Goal: Transaction & Acquisition: Purchase product/service

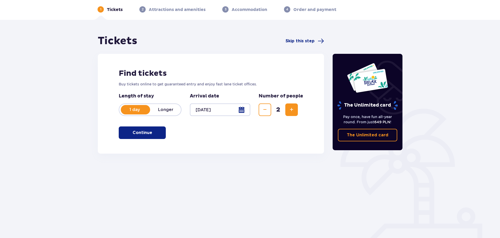
scroll to position [28, 0]
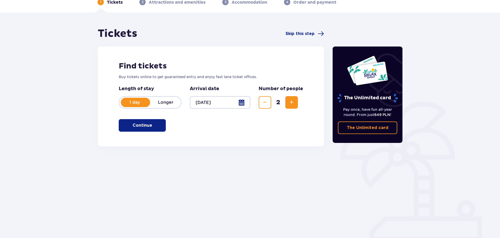
click at [139, 130] on button "Continue" at bounding box center [142, 125] width 47 height 13
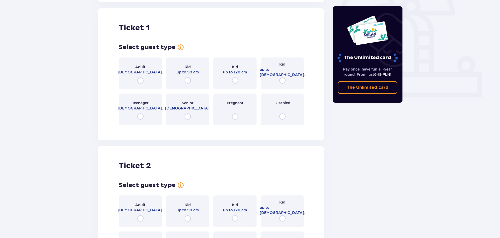
scroll to position [175, 0]
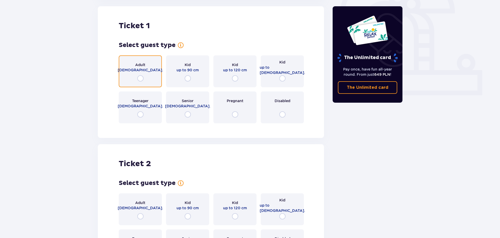
click at [141, 79] on input "radio" at bounding box center [140, 78] width 6 height 6
radio input "true"
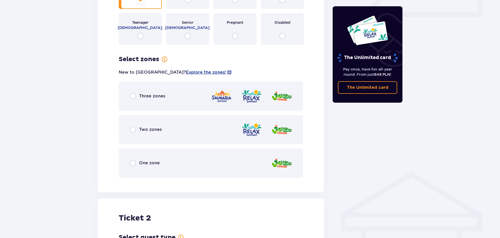
scroll to position [250, 0]
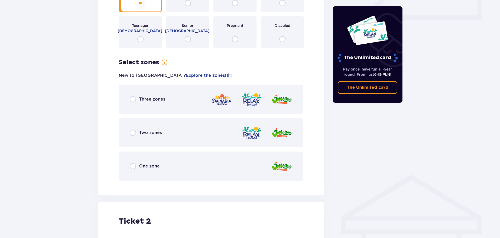
click at [128, 168] on div "One zone" at bounding box center [211, 166] width 184 height 29
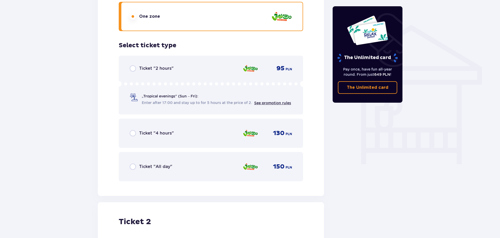
scroll to position [409, 0]
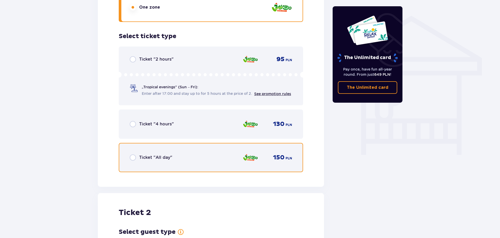
click at [131, 157] on input "radio" at bounding box center [133, 158] width 6 height 6
radio input "true"
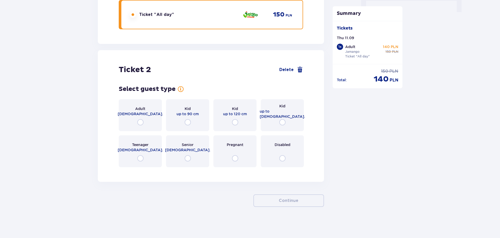
scroll to position [553, 0]
click at [142, 151] on p "[DEMOGRAPHIC_DATA]." at bounding box center [141, 149] width 46 height 5
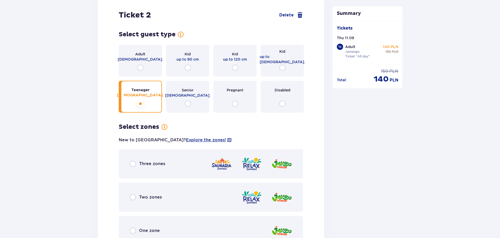
click at [149, 55] on div "Adult [DEMOGRAPHIC_DATA]." at bounding box center [141, 57] width 46 height 10
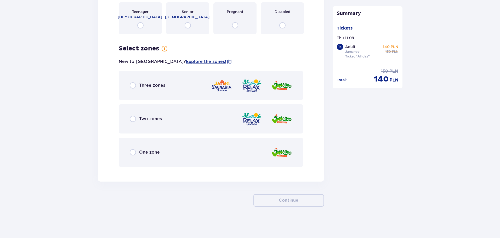
click at [134, 145] on div "One zone" at bounding box center [211, 152] width 184 height 29
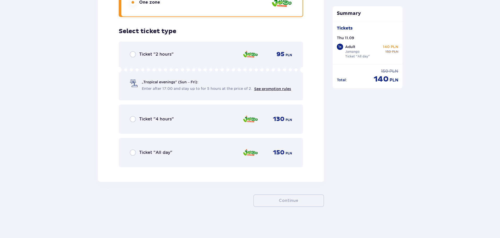
scroll to position [836, 0]
click at [141, 149] on div "Ticket "All day"" at bounding box center [151, 152] width 43 height 6
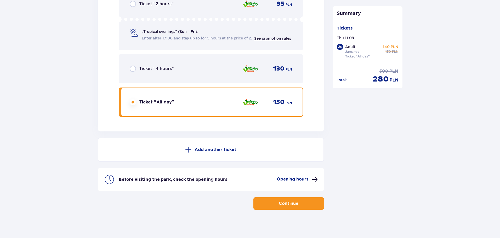
scroll to position [889, 0]
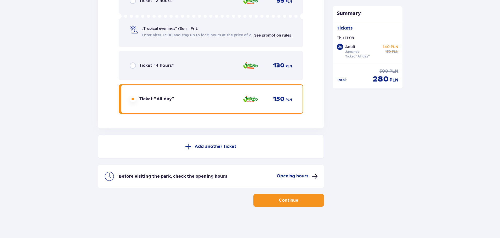
click at [275, 197] on button "Continue" at bounding box center [289, 200] width 71 height 13
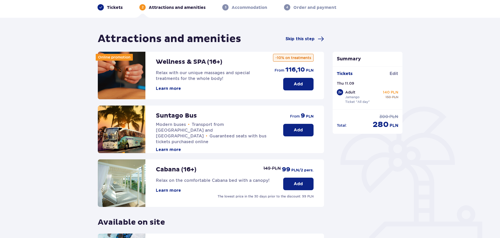
scroll to position [26, 0]
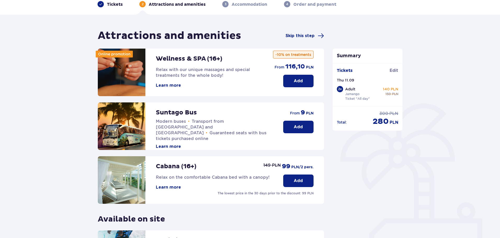
click at [299, 127] on p "Add" at bounding box center [298, 127] width 9 height 6
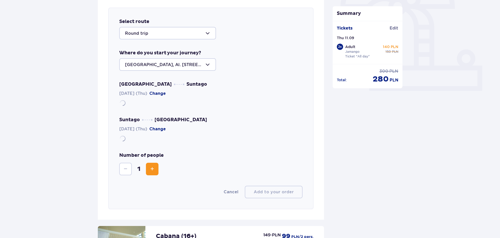
scroll to position [181, 0]
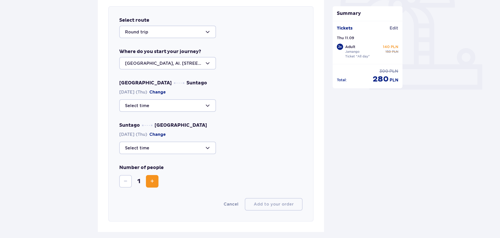
click at [179, 33] on div at bounding box center [167, 32] width 97 height 13
click at [153, 47] on div "Round trip" at bounding box center [167, 48] width 85 height 6
click at [170, 63] on div at bounding box center [167, 63] width 97 height 13
click at [184, 105] on div at bounding box center [167, 105] width 97 height 13
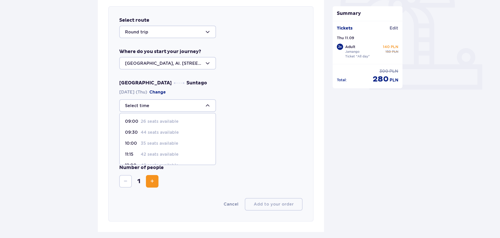
click at [168, 120] on p "26 seats available" at bounding box center [160, 122] width 38 height 6
type input "09:00"
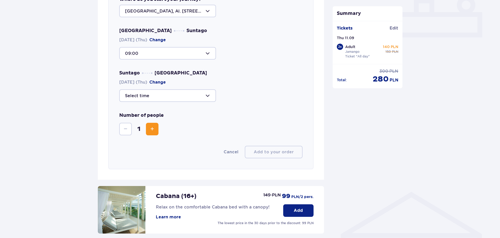
click at [180, 95] on div at bounding box center [167, 95] width 97 height 13
click at [150, 136] on p "39 seats available" at bounding box center [160, 136] width 38 height 6
type input "20:45"
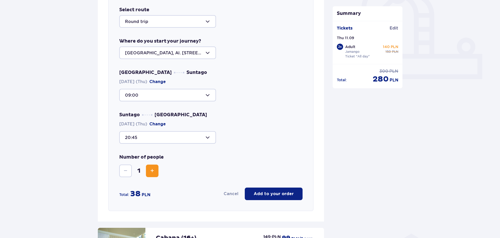
scroll to position [181, 0]
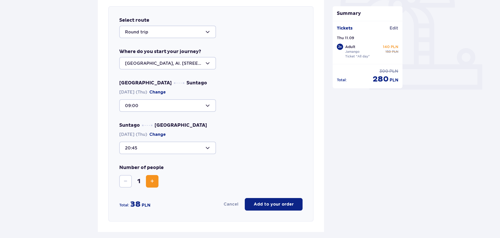
click at [152, 182] on span "Increase" at bounding box center [152, 181] width 6 height 6
drag, startPoint x: 159, startPoint y: 203, endPoint x: 130, endPoint y: 203, distance: 29.3
click at [129, 203] on div "Total: 76 PLN Cancel Add to your order" at bounding box center [210, 204] width 183 height 13
click at [182, 201] on div "Cancel Add to your order" at bounding box center [228, 204] width 149 height 13
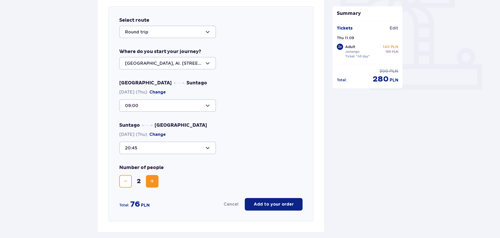
click at [227, 170] on div "Number of people 2" at bounding box center [210, 176] width 183 height 23
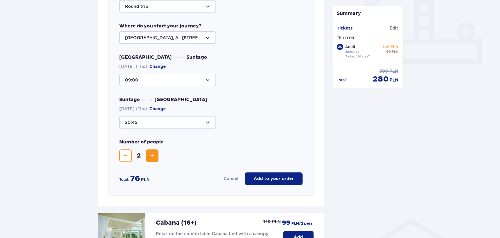
scroll to position [209, 0]
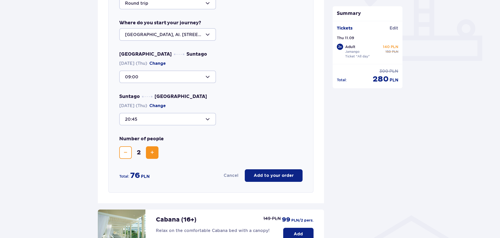
click at [274, 175] on p "Add to your order" at bounding box center [274, 176] width 40 height 6
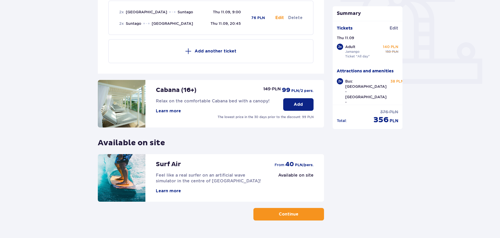
scroll to position [200, 0]
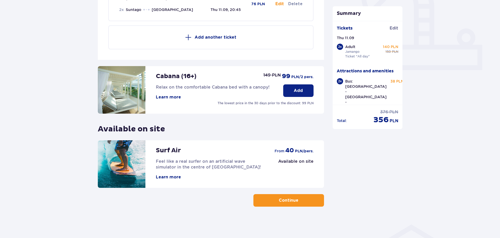
click at [300, 202] on span "button" at bounding box center [299, 201] width 6 height 6
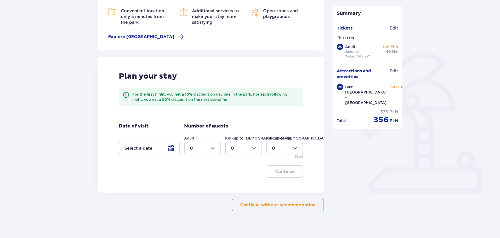
scroll to position [78, 0]
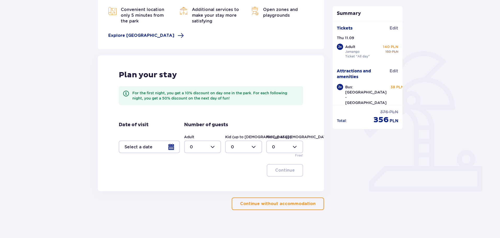
click at [286, 202] on p "Continue without accommodation" at bounding box center [278, 204] width 76 height 6
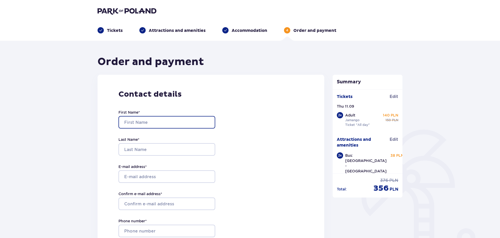
click at [172, 121] on input "First Name *" at bounding box center [167, 122] width 97 height 13
type input "[PERSON_NAME]"
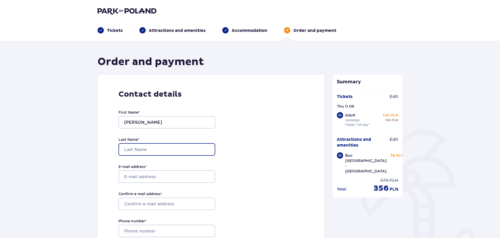
type input "Tizarine"
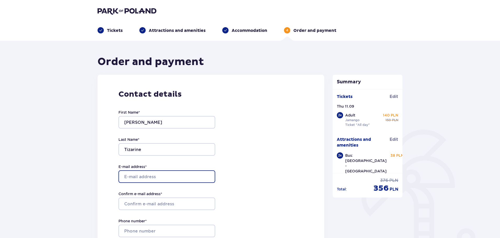
type input "[EMAIL_ADDRESS][DOMAIN_NAME]"
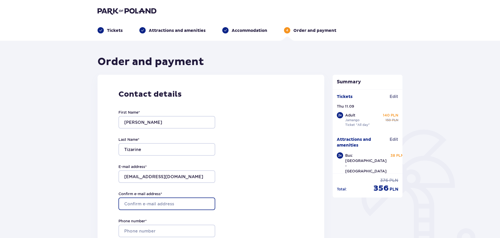
type input "[EMAIL_ADDRESS][DOMAIN_NAME]"
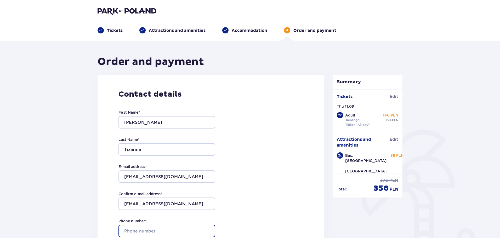
type input "0474454751"
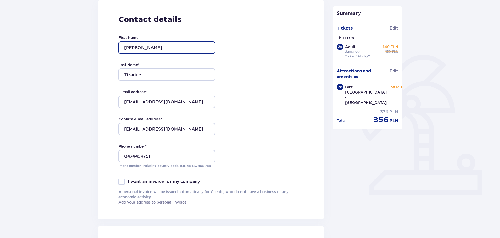
scroll to position [78, 0]
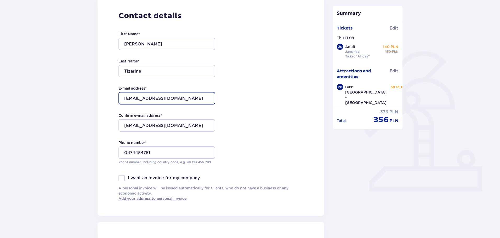
click at [122, 95] on input "[EMAIL_ADDRESS][DOMAIN_NAME]" at bounding box center [167, 98] width 97 height 13
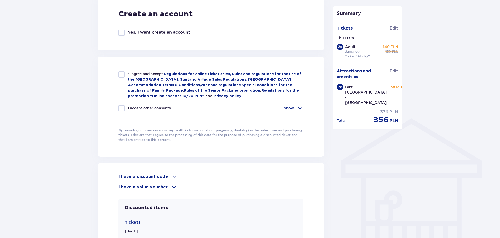
scroll to position [314, 0]
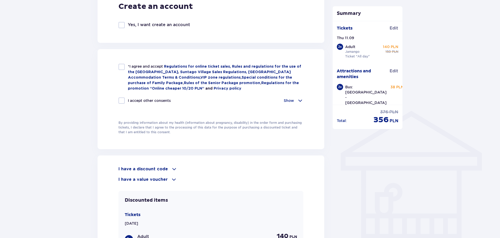
click at [122, 68] on div at bounding box center [122, 67] width 6 height 6
checkbox input "true"
click at [121, 98] on div at bounding box center [122, 101] width 6 height 6
checkbox input "true"
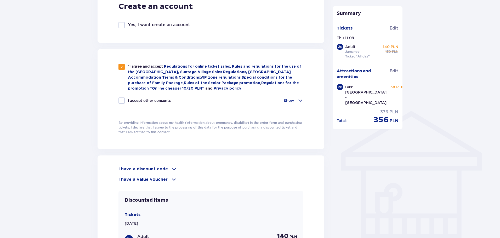
checkbox input "true"
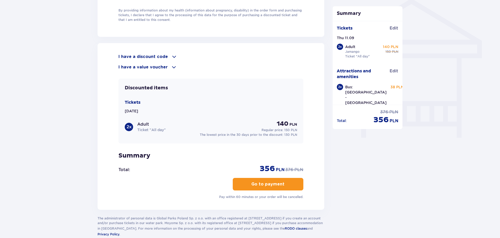
scroll to position [445, 0]
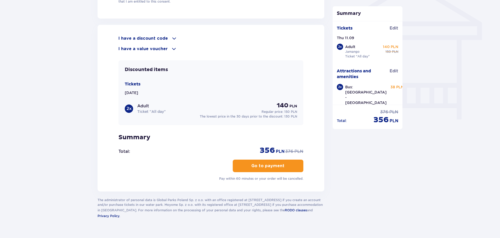
click at [286, 163] on span "button" at bounding box center [286, 166] width 6 height 6
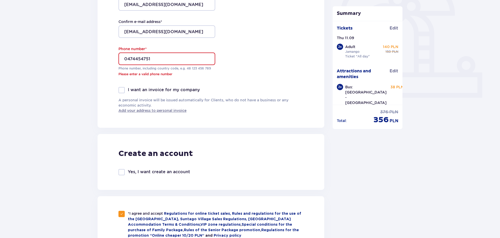
scroll to position [147, 0]
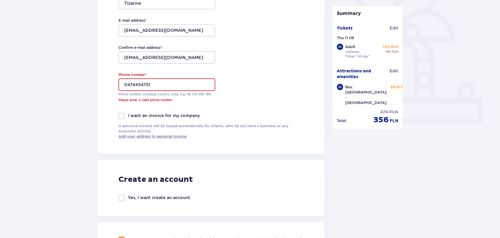
click at [124, 116] on div at bounding box center [122, 116] width 6 height 6
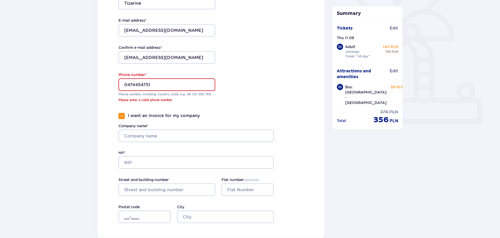
click at [124, 116] on div at bounding box center [122, 116] width 6 height 6
checkbox input "false"
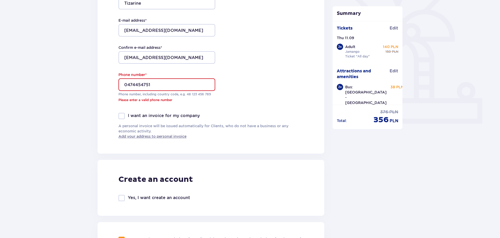
click at [123, 81] on input "0474454751" at bounding box center [167, 84] width 97 height 13
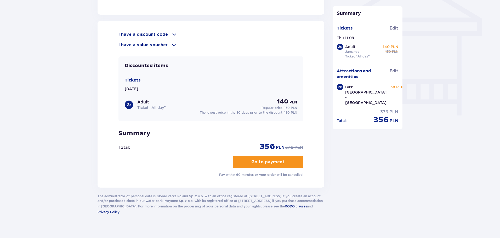
scroll to position [454, 0]
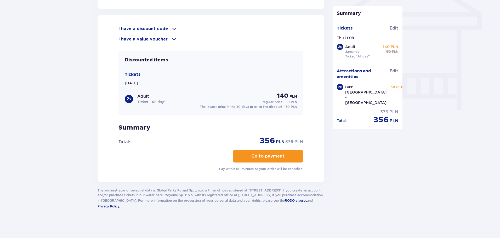
type input "[PHONE_NUMBER]"
click at [261, 154] on p "Go to payment" at bounding box center [267, 157] width 33 height 6
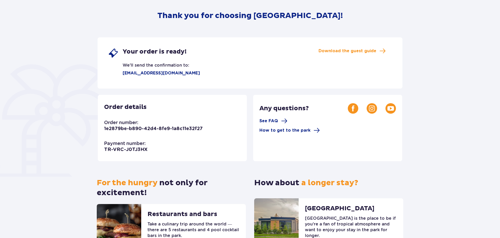
scroll to position [78, 0]
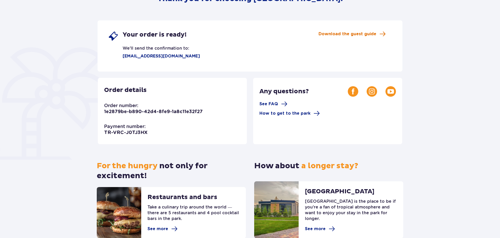
click at [361, 33] on span "Download the guest guide" at bounding box center [348, 34] width 58 height 6
